Goal: Task Accomplishment & Management: Manage account settings

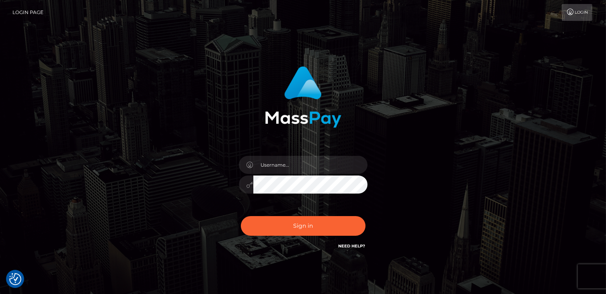
checkbox input "true"
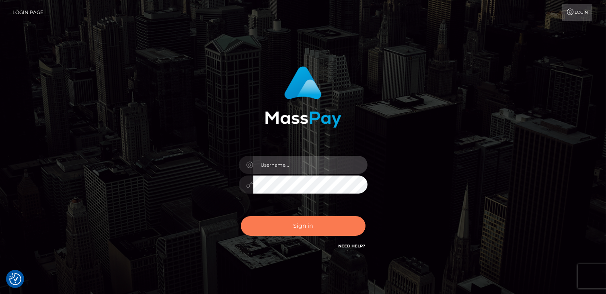
type input "catalinad"
click at [315, 222] on button "Sign in" at bounding box center [303, 226] width 125 height 20
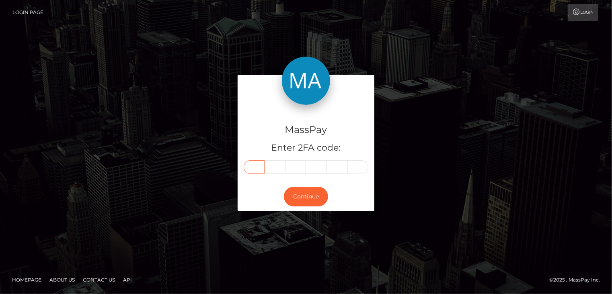
click at [262, 167] on input "text" at bounding box center [254, 167] width 21 height 14
type input "8"
type input "3"
type input "2"
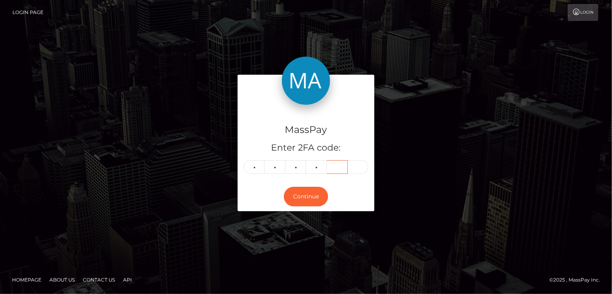
type input "8"
type input "0"
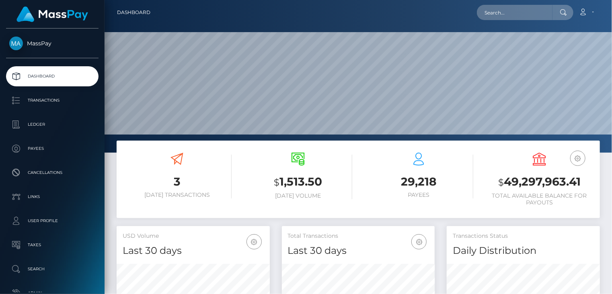
scroll to position [142, 153]
paste input "1409588"
type input "1409588"
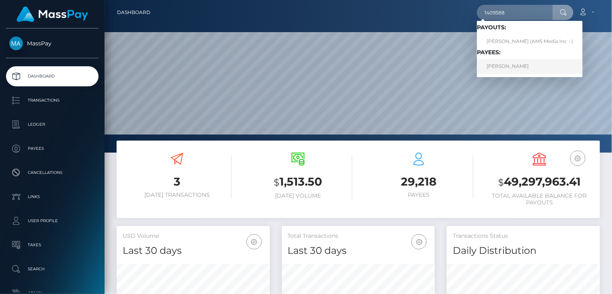
click at [526, 64] on link "Alonzo Rodriguez" at bounding box center [530, 66] width 106 height 15
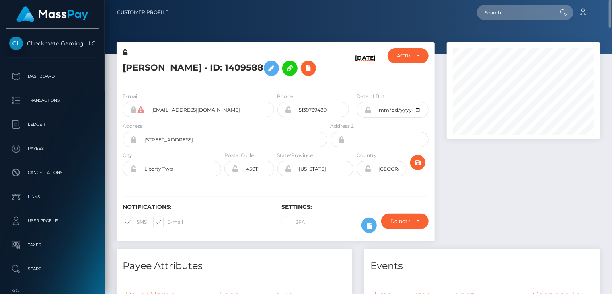
click at [182, 62] on h5 "[PERSON_NAME] - ID: 1409588" at bounding box center [223, 68] width 200 height 23
copy h5 "[PERSON_NAME] - ID: 1409588"
paste input "pout_STz4fjrHLyp0N"
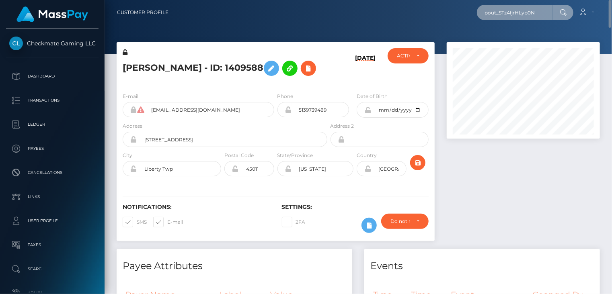
type input "pout_STz4fjrHLyp0N"
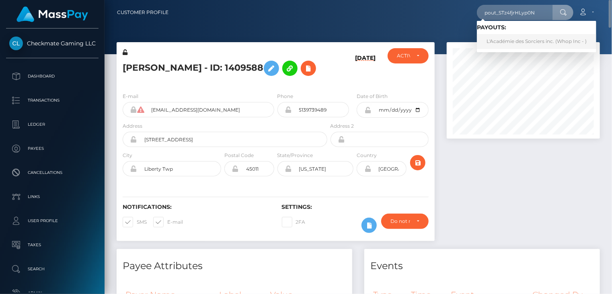
click at [521, 38] on link "L'Académie des Sorciers inc. (Whop Inc - )" at bounding box center [536, 41] width 119 height 15
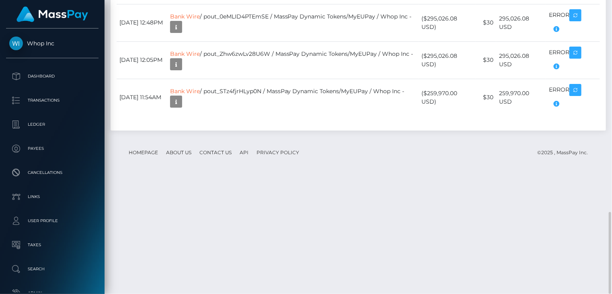
scroll to position [97, 153]
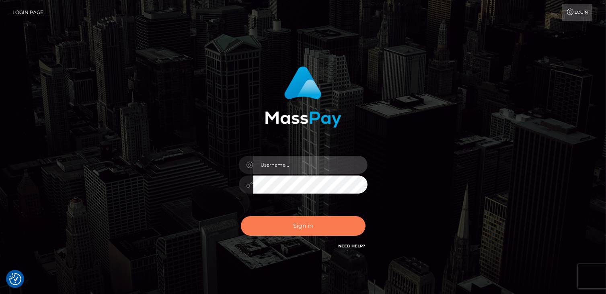
type input "catalinad"
click at [286, 229] on button "Sign in" at bounding box center [303, 226] width 125 height 20
type input "catalinad"
click at [320, 232] on button "Sign in" at bounding box center [303, 226] width 125 height 20
click at [319, 228] on button "Sign in" at bounding box center [303, 226] width 125 height 20
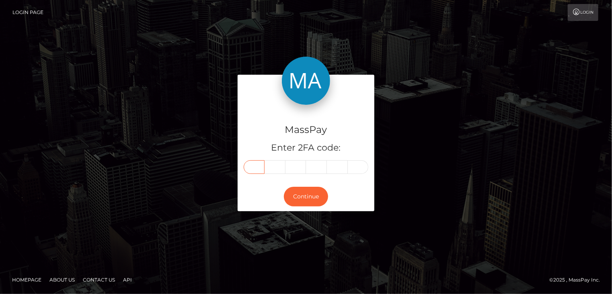
click at [255, 169] on input "text" at bounding box center [254, 167] width 21 height 14
type input "2"
type input "0"
type input "6"
type input "1"
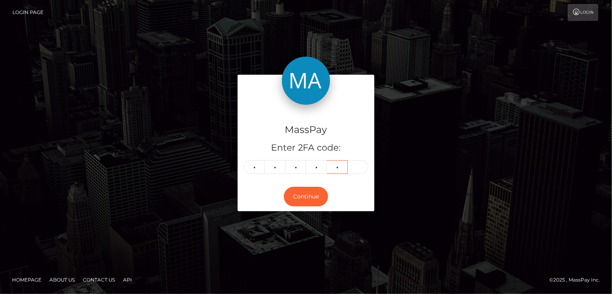
type input "3"
type input "7"
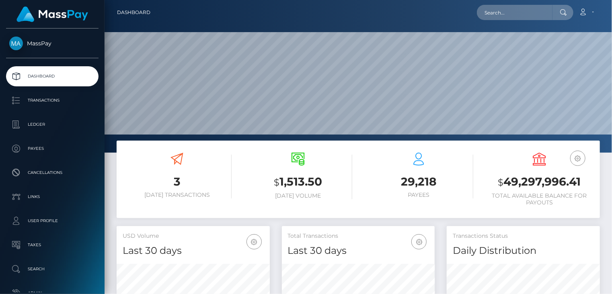
scroll to position [142, 153]
paste input "poact_csv96qfoL2hl"
type input "poact_csv96qfoL2hl"
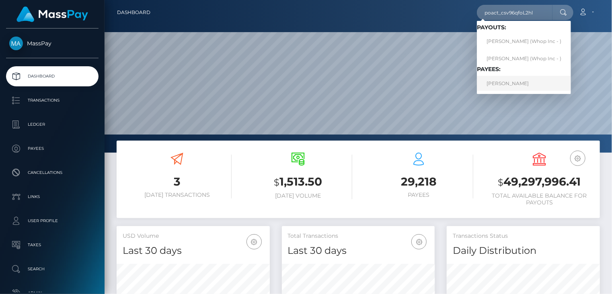
click at [516, 88] on link "AVA LEE MISTRUZZI" at bounding box center [524, 83] width 94 height 15
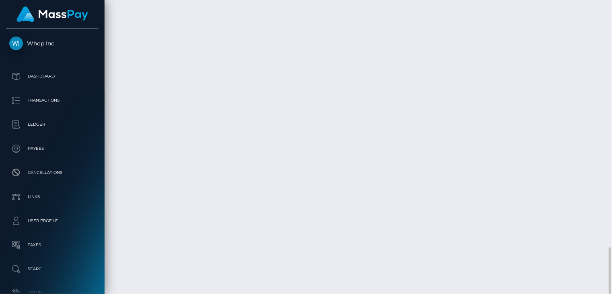
scroll to position [97, 153]
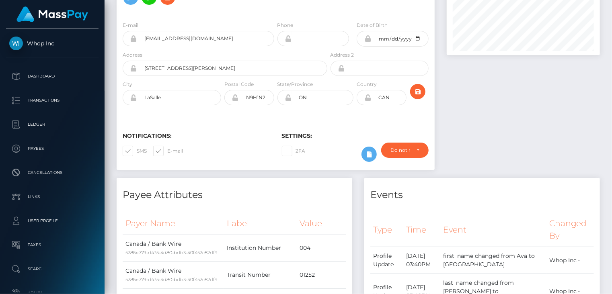
scroll to position [0, 0]
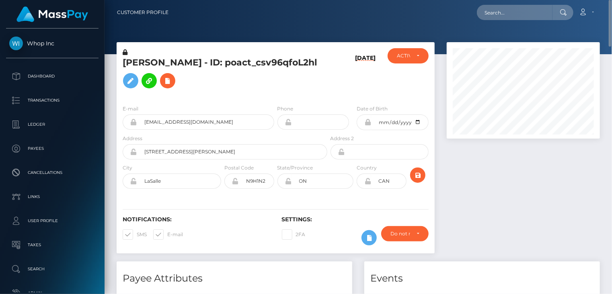
click at [179, 60] on h5 "AVA LEE MISTRUZZI - ID: poact_csv96qfoL2hl" at bounding box center [223, 75] width 200 height 36
paste input "pout_NNGhKnOLQAI85"
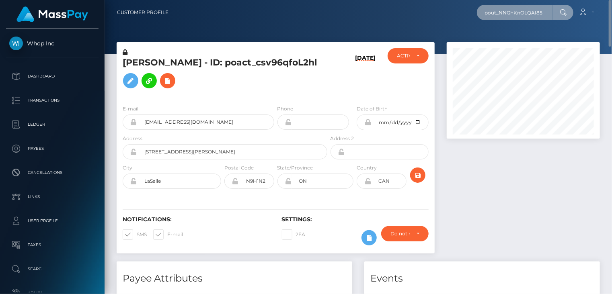
type input "pout_NNGhKnOLQAI85"
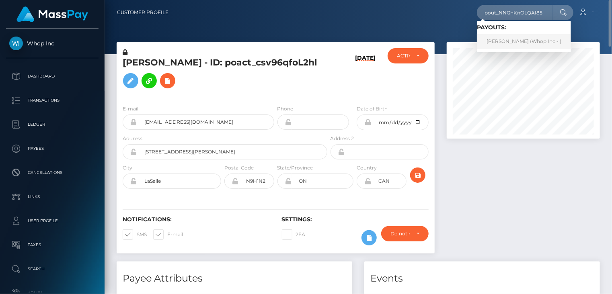
click at [510, 43] on link "SAGAR PATEL (Whop Inc - )" at bounding box center [524, 41] width 94 height 15
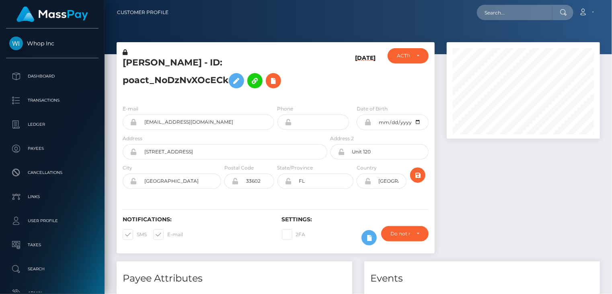
scroll to position [97, 153]
click at [571, 232] on div at bounding box center [523, 152] width 165 height 220
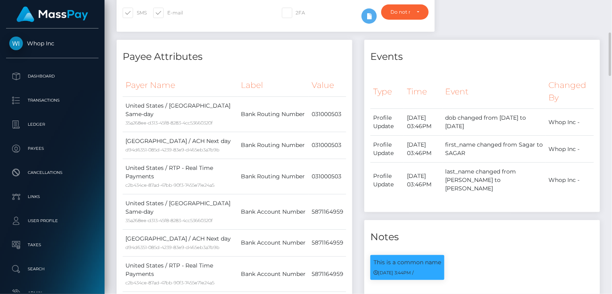
scroll to position [0, 0]
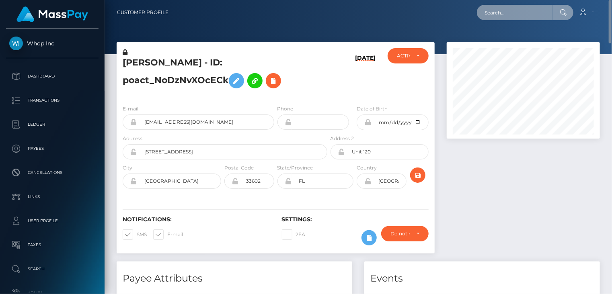
paste input "pout_NNGhKnOLQAI85"
type input "pout_NNGhKnOLQAI85"
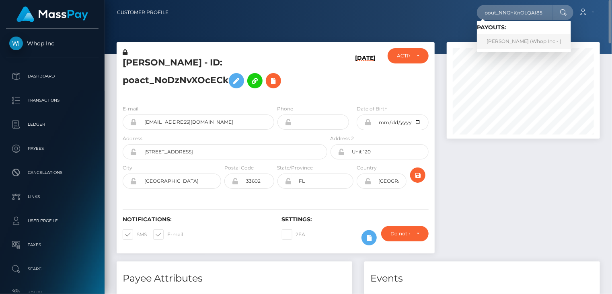
click at [505, 41] on link "SAGAR PATEL (Whop Inc - )" at bounding box center [524, 41] width 94 height 15
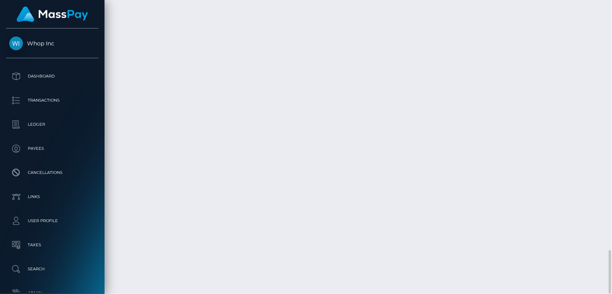
scroll to position [97, 153]
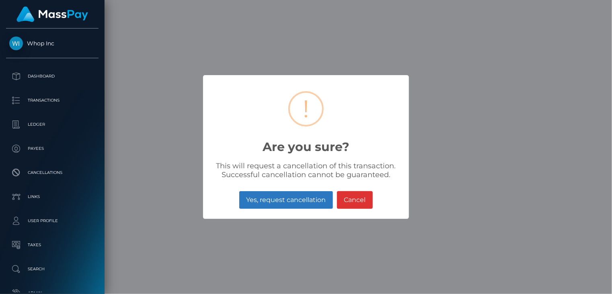
click at [315, 204] on button "Yes, request cancellation" at bounding box center [286, 200] width 94 height 18
